Goal: Information Seeking & Learning: Learn about a topic

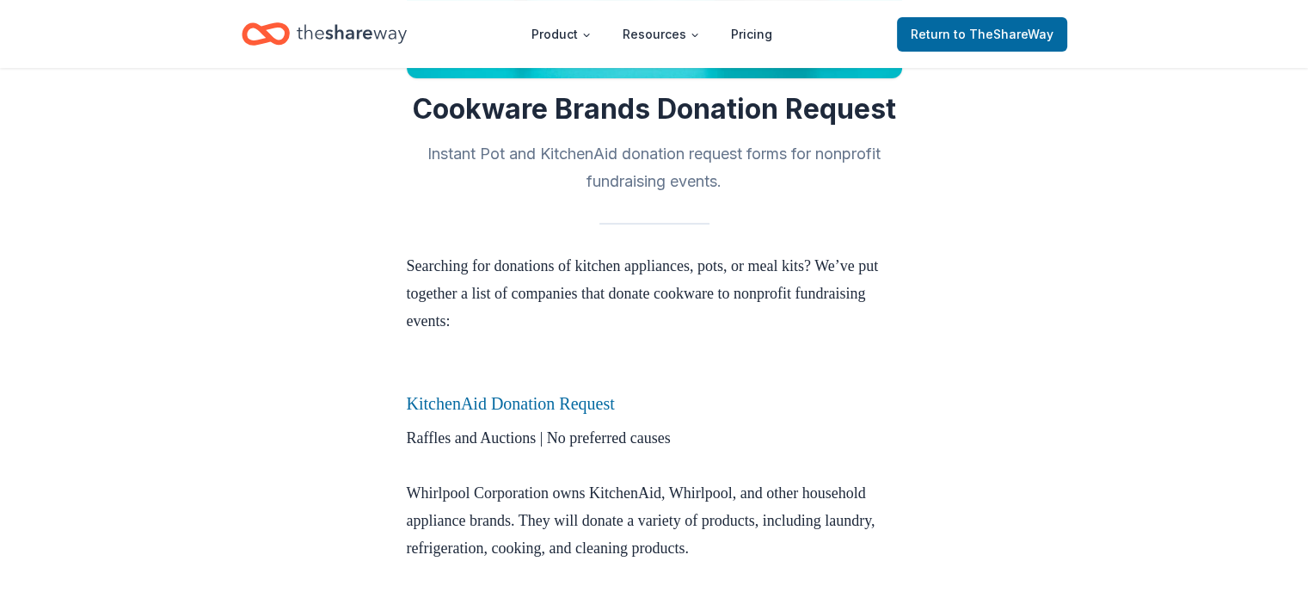
scroll to position [344, 0]
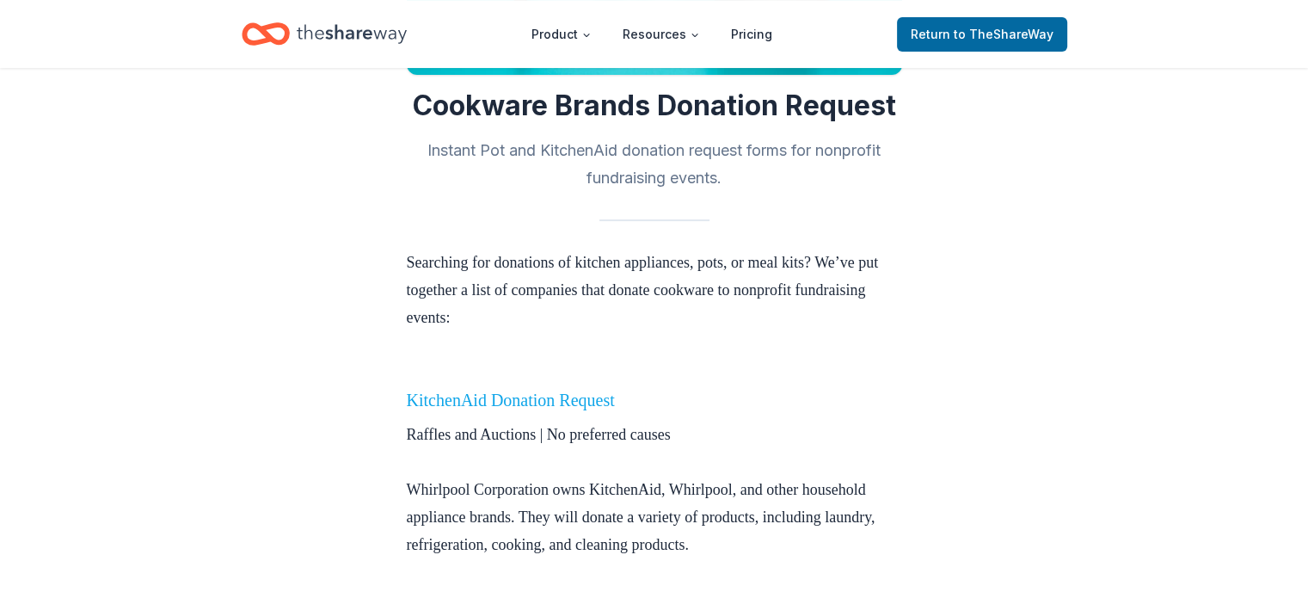
click at [550, 400] on link "KitchenAid Donation Request" at bounding box center [511, 399] width 208 height 19
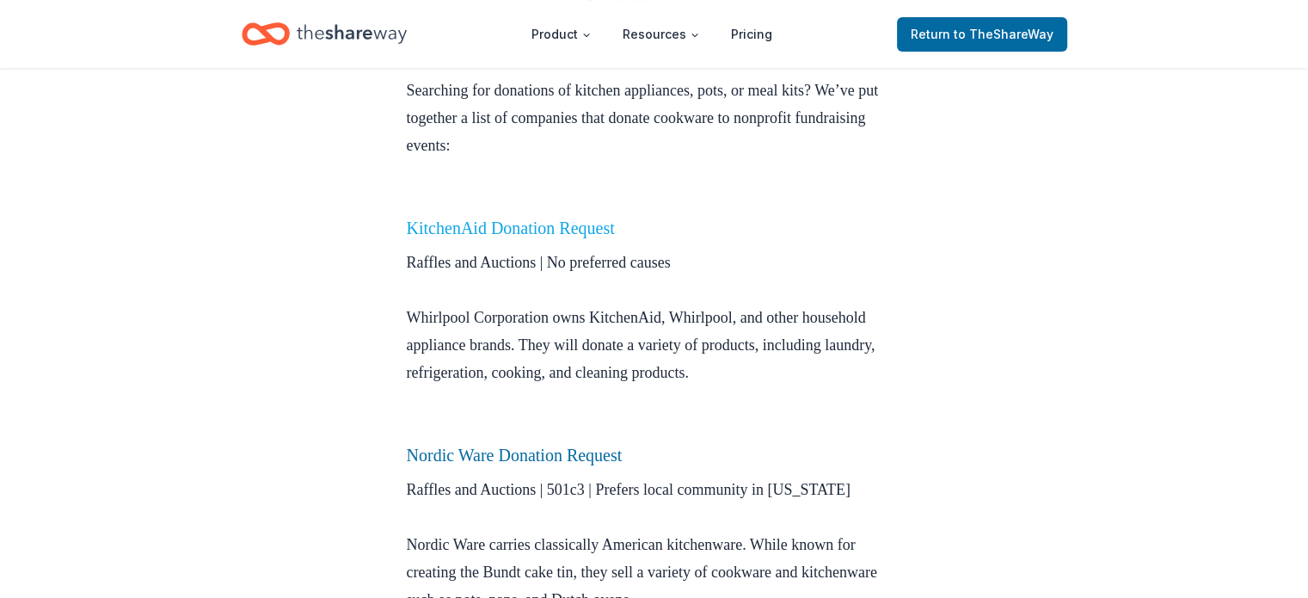
click at [480, 233] on link "KitchenAid Donation Request" at bounding box center [511, 227] width 208 height 19
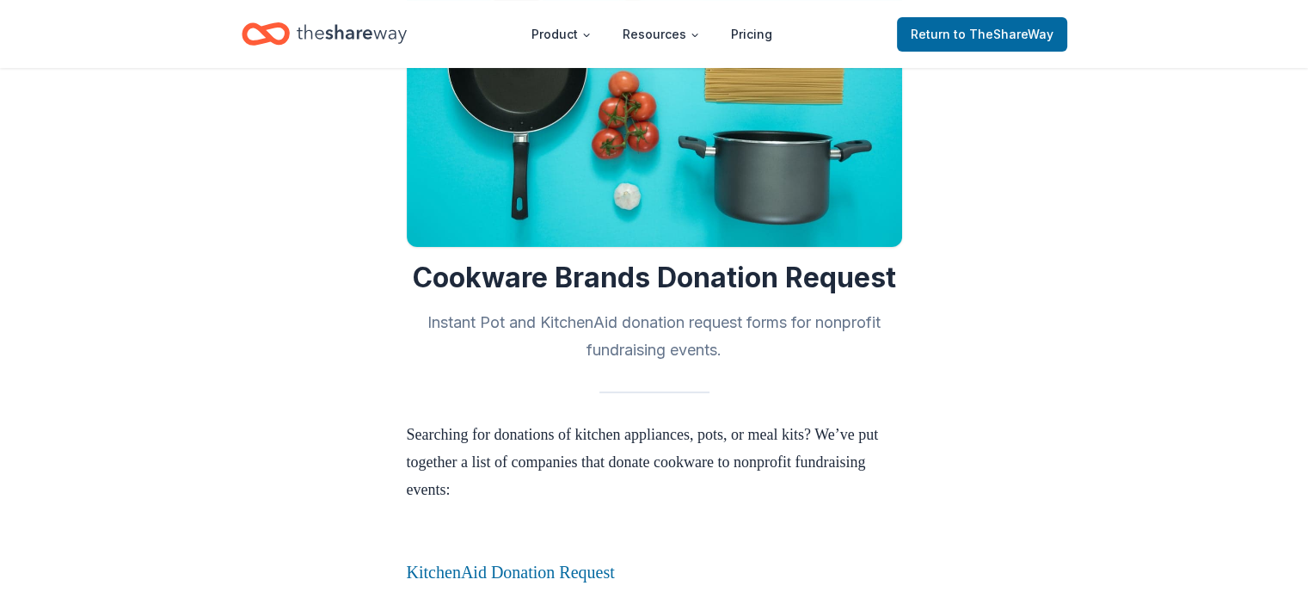
scroll to position [172, 0]
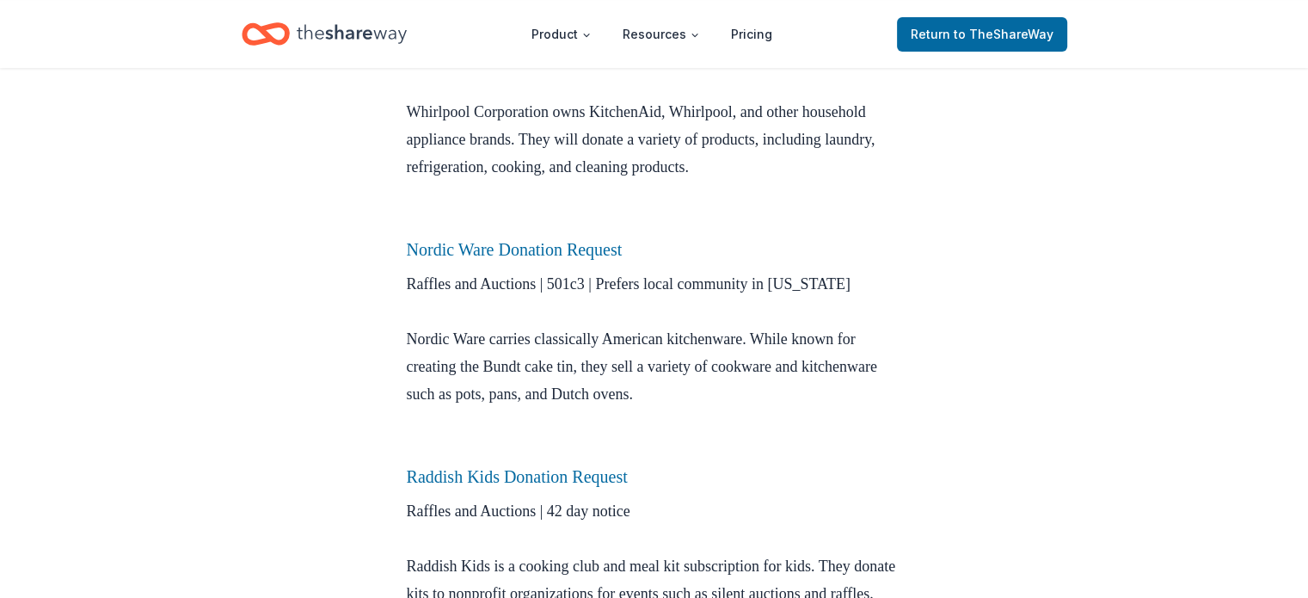
scroll to position [774, 0]
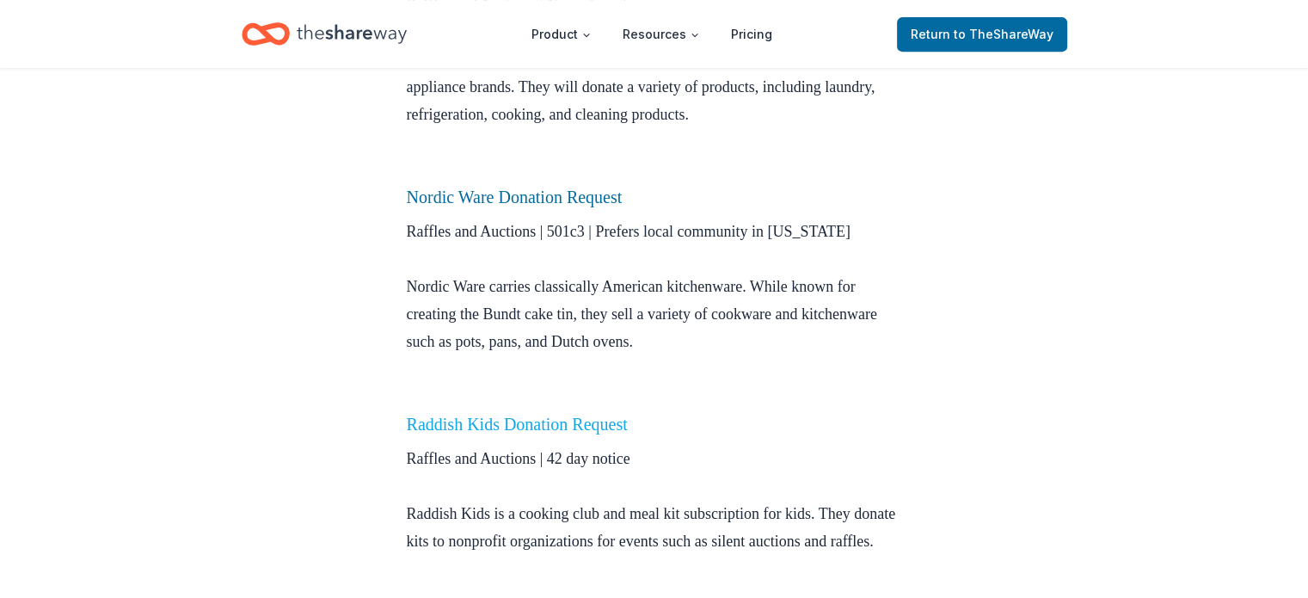
click at [575, 421] on link "Raddish Kids Donation Request" at bounding box center [517, 424] width 221 height 19
